Goal: Information Seeking & Learning: Stay updated

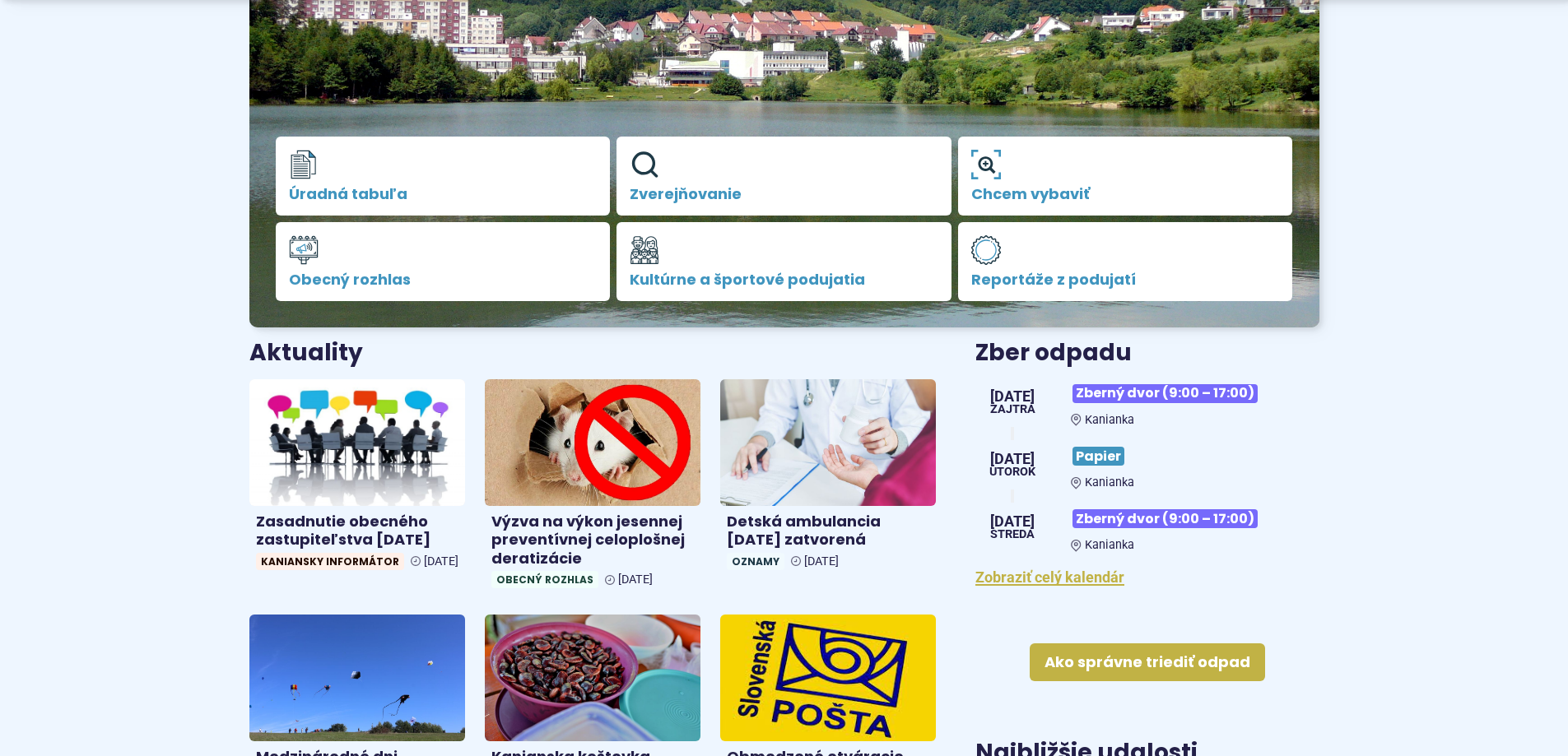
scroll to position [411, 0]
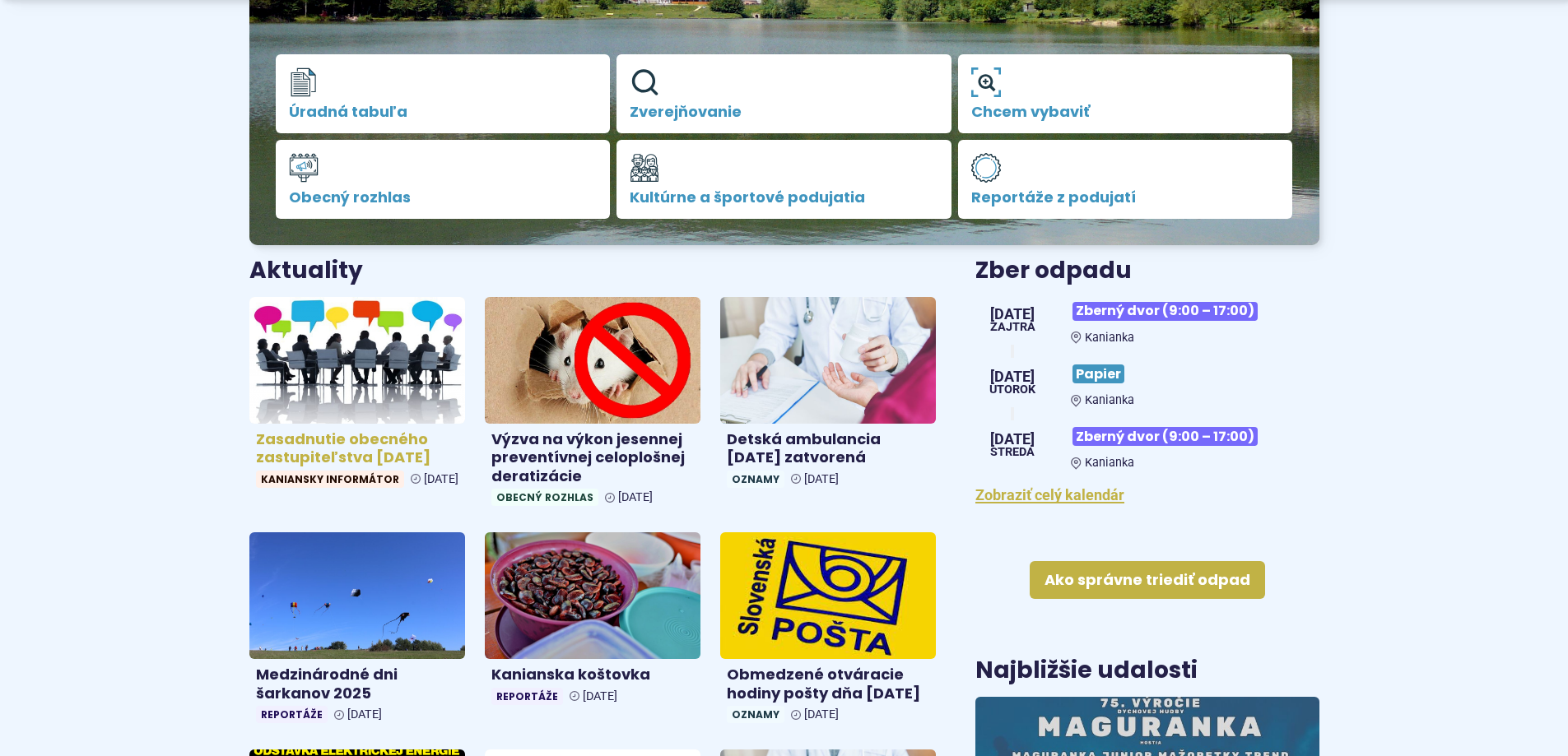
click at [320, 440] on h4 "Zasadnutie obecného zastupiteľstva [DATE]" at bounding box center [356, 449] width 203 height 37
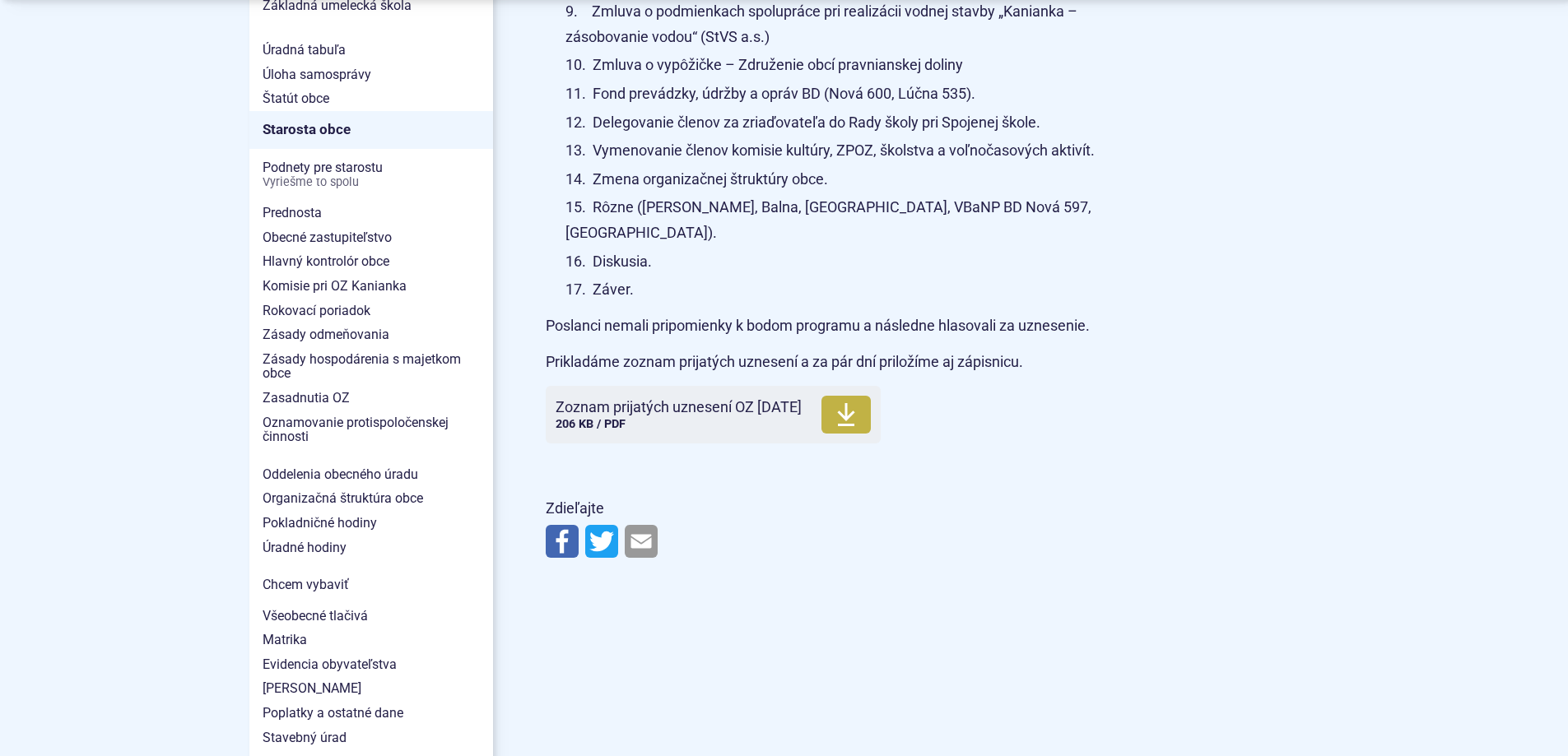
scroll to position [1152, 0]
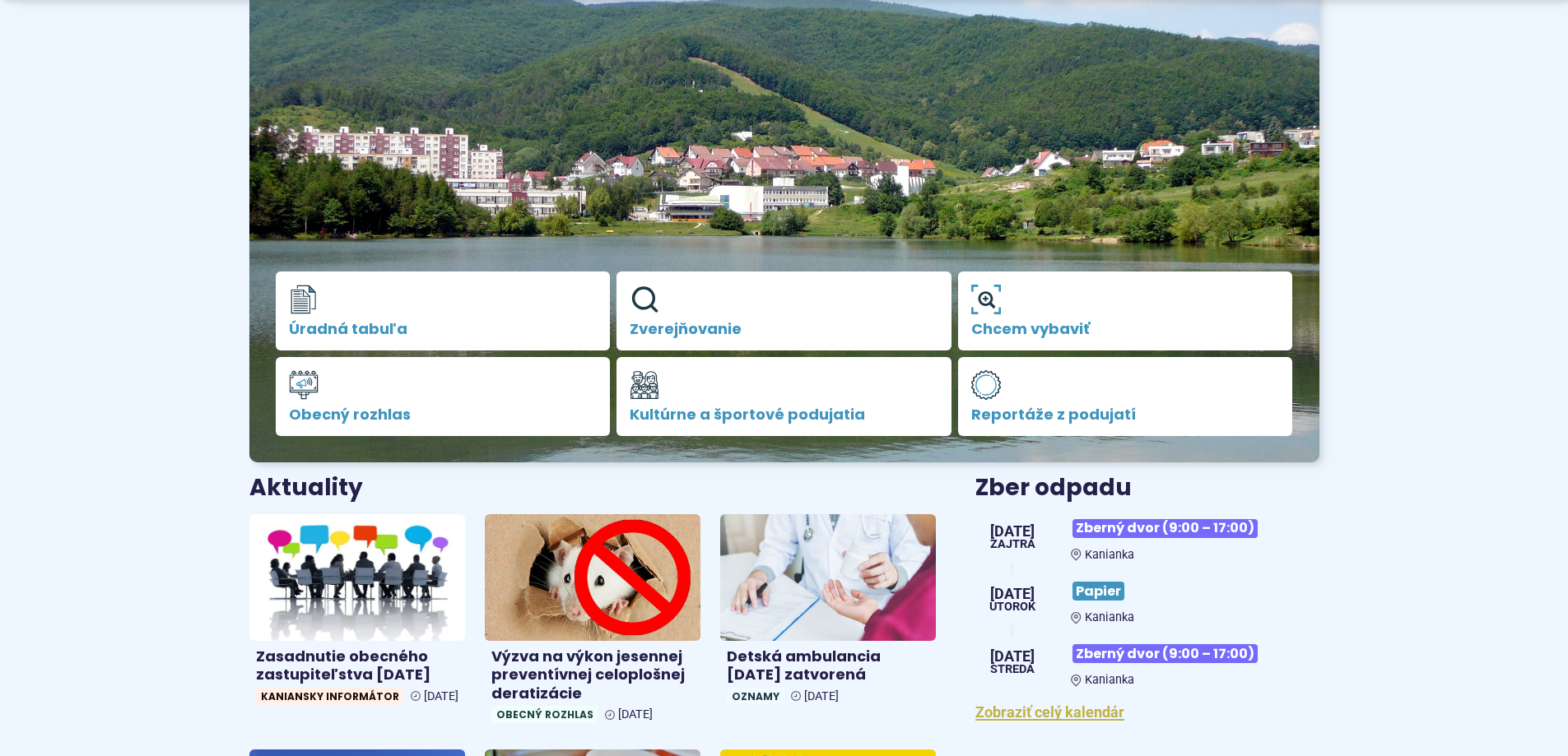
scroll to position [247, 0]
